Goal: Consume media (video, audio): Consume media (video, audio)

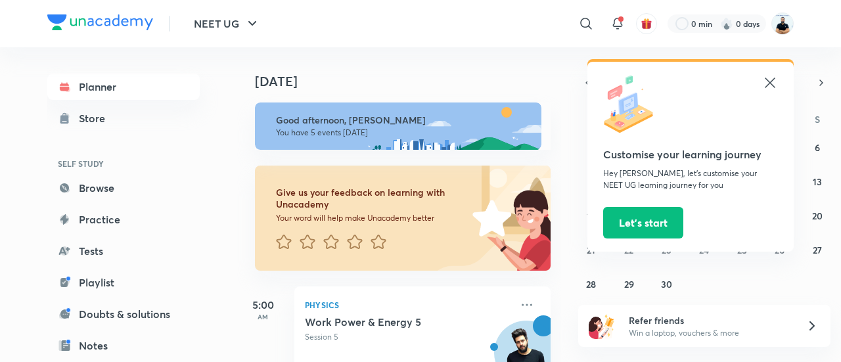
click at [768, 81] on icon at bounding box center [770, 83] width 10 height 10
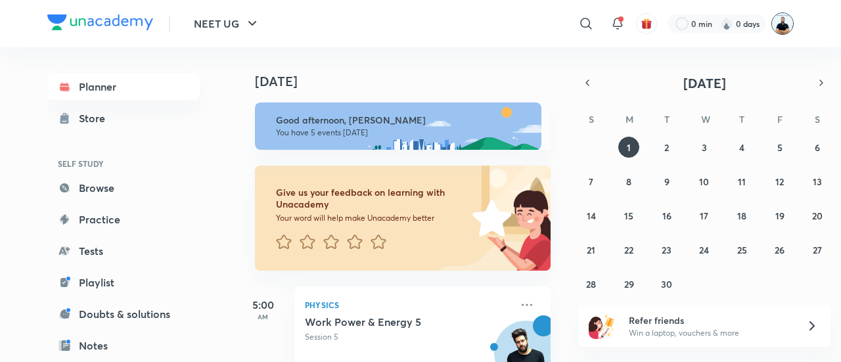
click at [780, 26] on img at bounding box center [782, 23] width 22 height 22
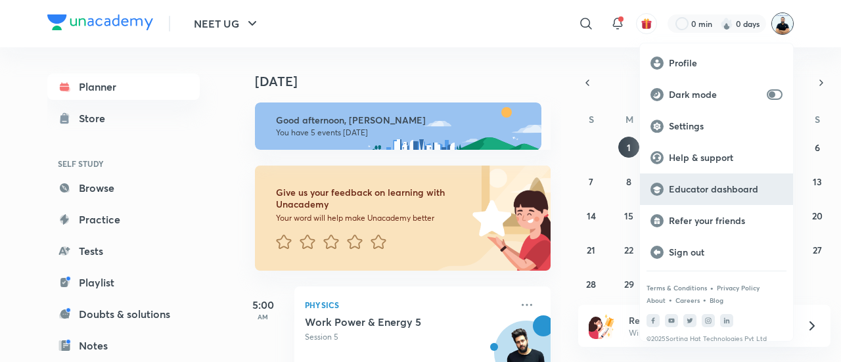
click at [704, 190] on p "Educator dashboard" at bounding box center [726, 189] width 114 height 12
